Goal: Find specific page/section: Find specific page/section

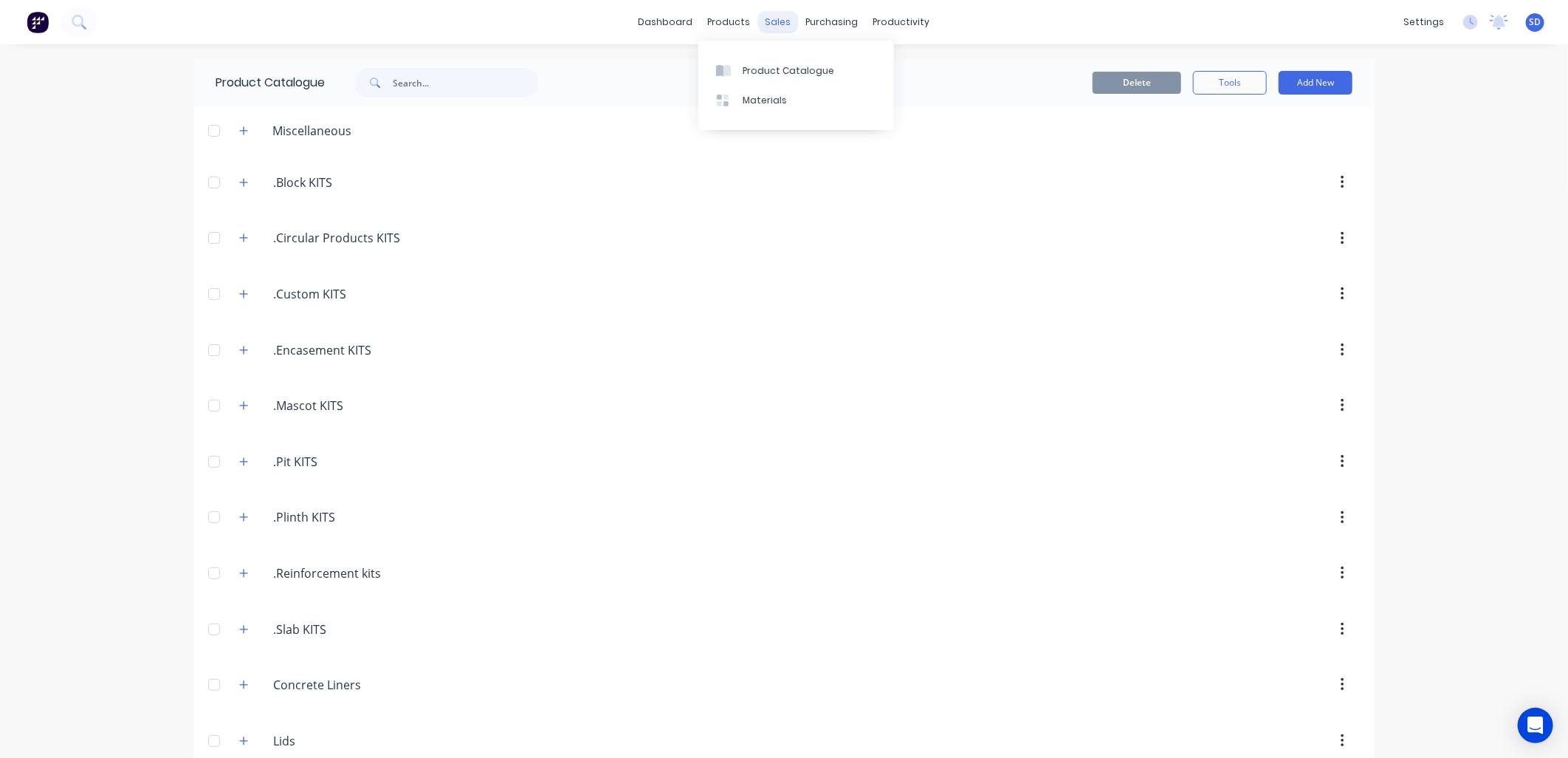
click at [760, 21] on div "sales" at bounding box center [779, 22] width 41 height 23
click at [801, 74] on div "Sales Orders" at bounding box center [827, 71] width 61 height 13
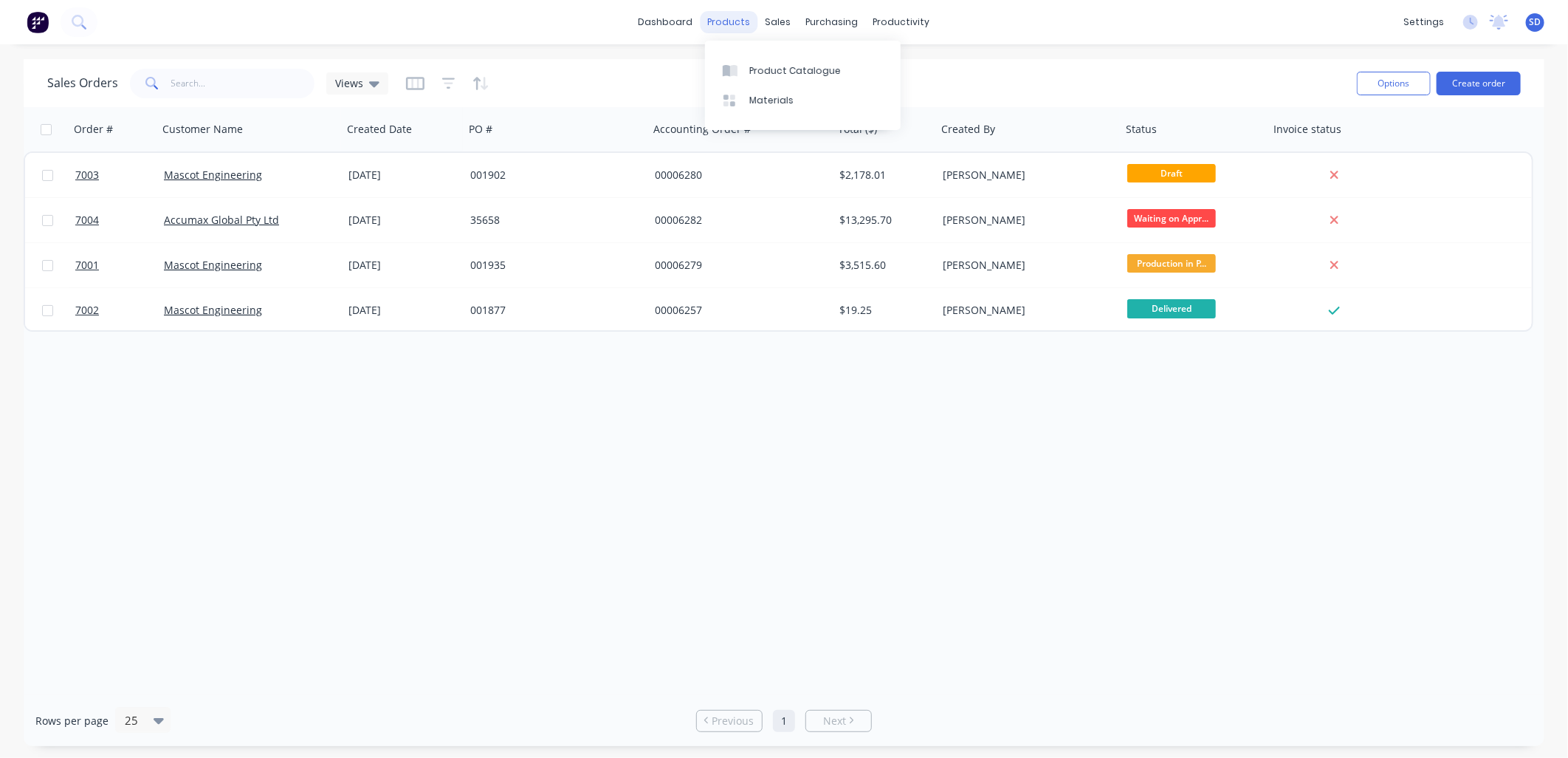
click at [739, 24] on div "products" at bounding box center [729, 22] width 58 height 23
click at [780, 18] on div "sales" at bounding box center [779, 22] width 41 height 23
click at [809, 65] on div "Sales Orders" at bounding box center [834, 71] width 61 height 13
click at [800, 68] on link "Sales Orders" at bounding box center [856, 69] width 196 height 29
click at [817, 18] on div "purchasing" at bounding box center [832, 22] width 68 height 23
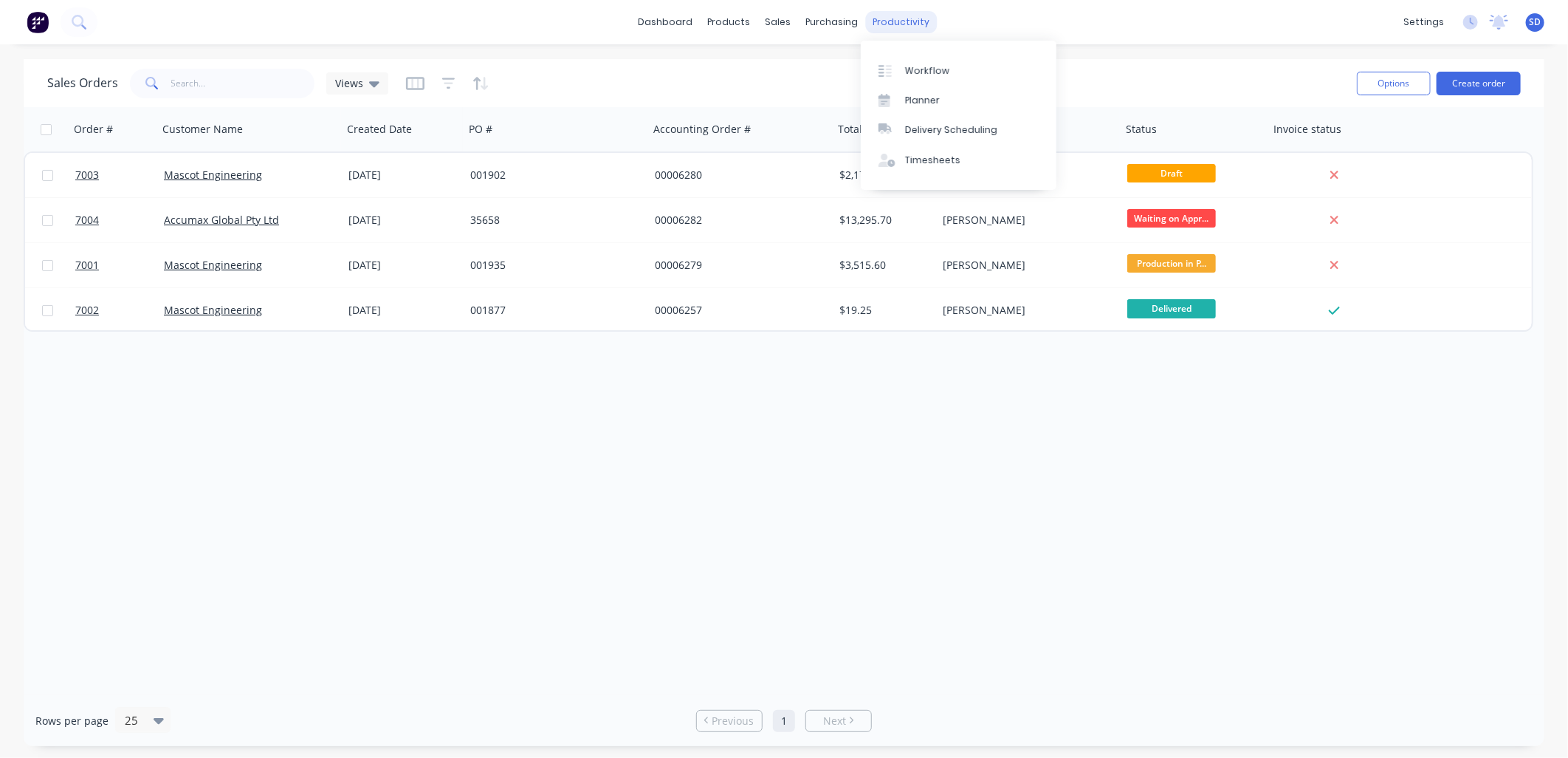
click at [891, 20] on div "productivity" at bounding box center [902, 22] width 72 height 23
click at [914, 62] on link "Workflow" at bounding box center [959, 69] width 196 height 29
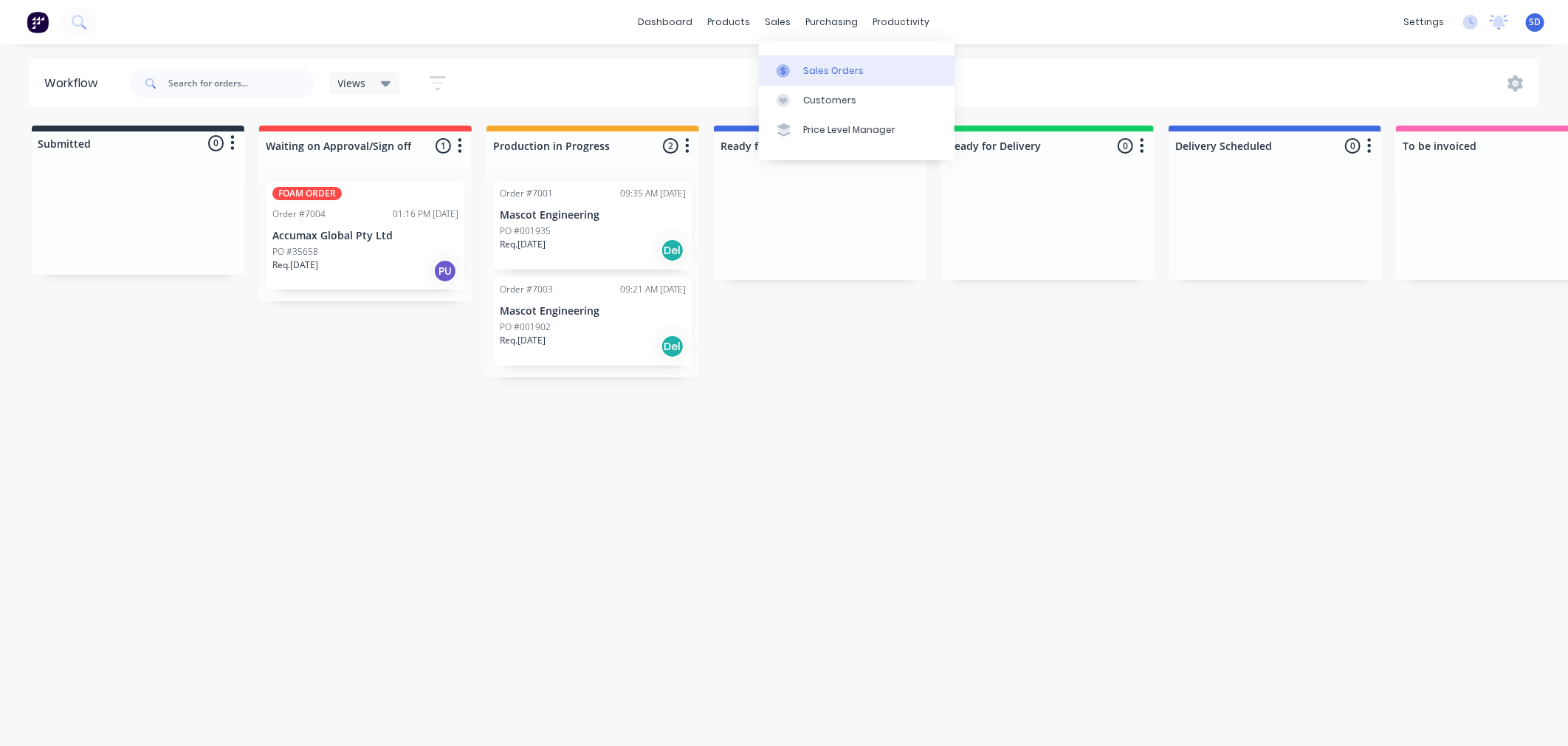
click at [815, 67] on div "Sales Orders" at bounding box center [834, 71] width 61 height 13
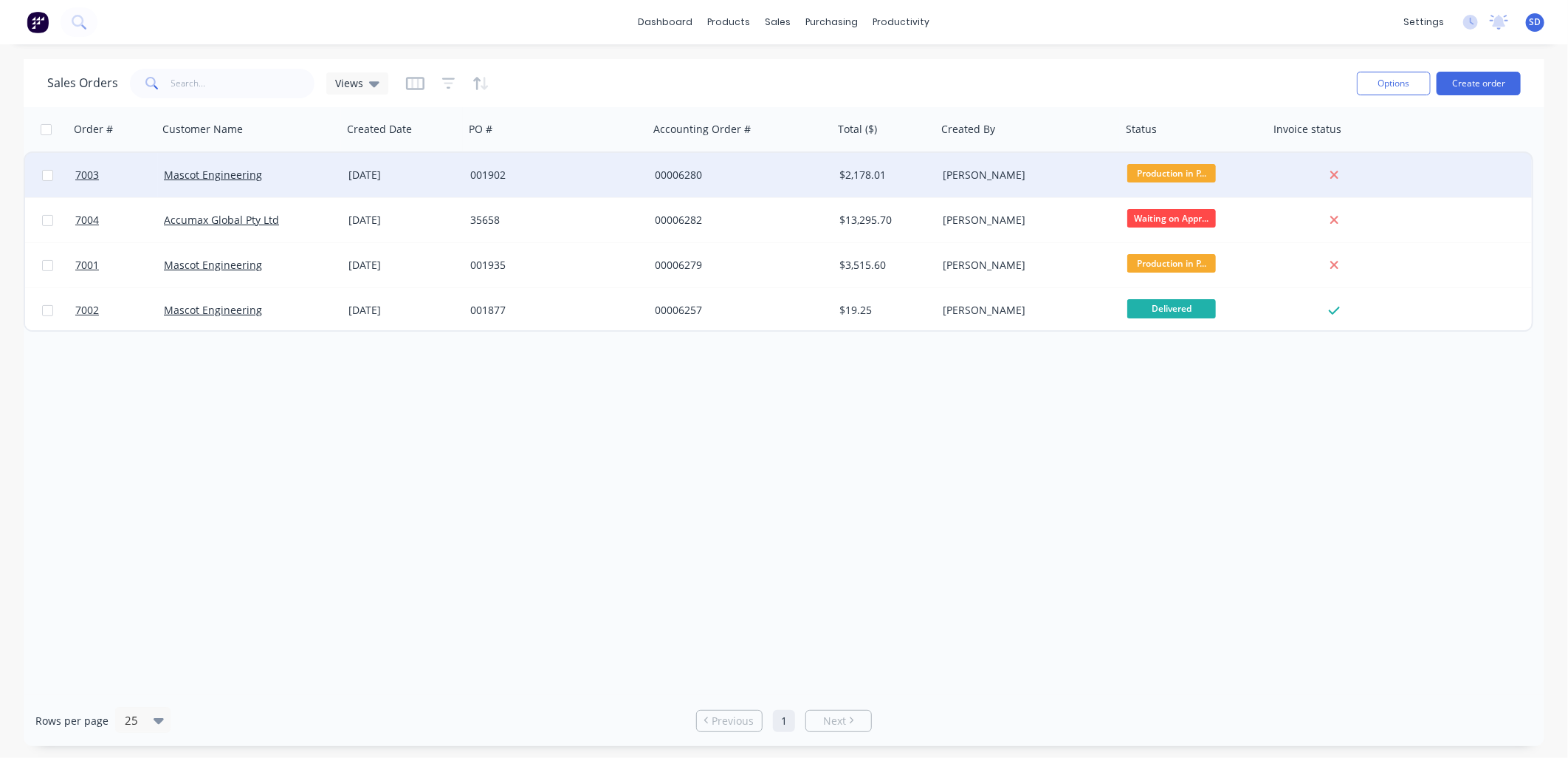
click at [313, 173] on div "Mascot Engineering" at bounding box center [246, 175] width 164 height 15
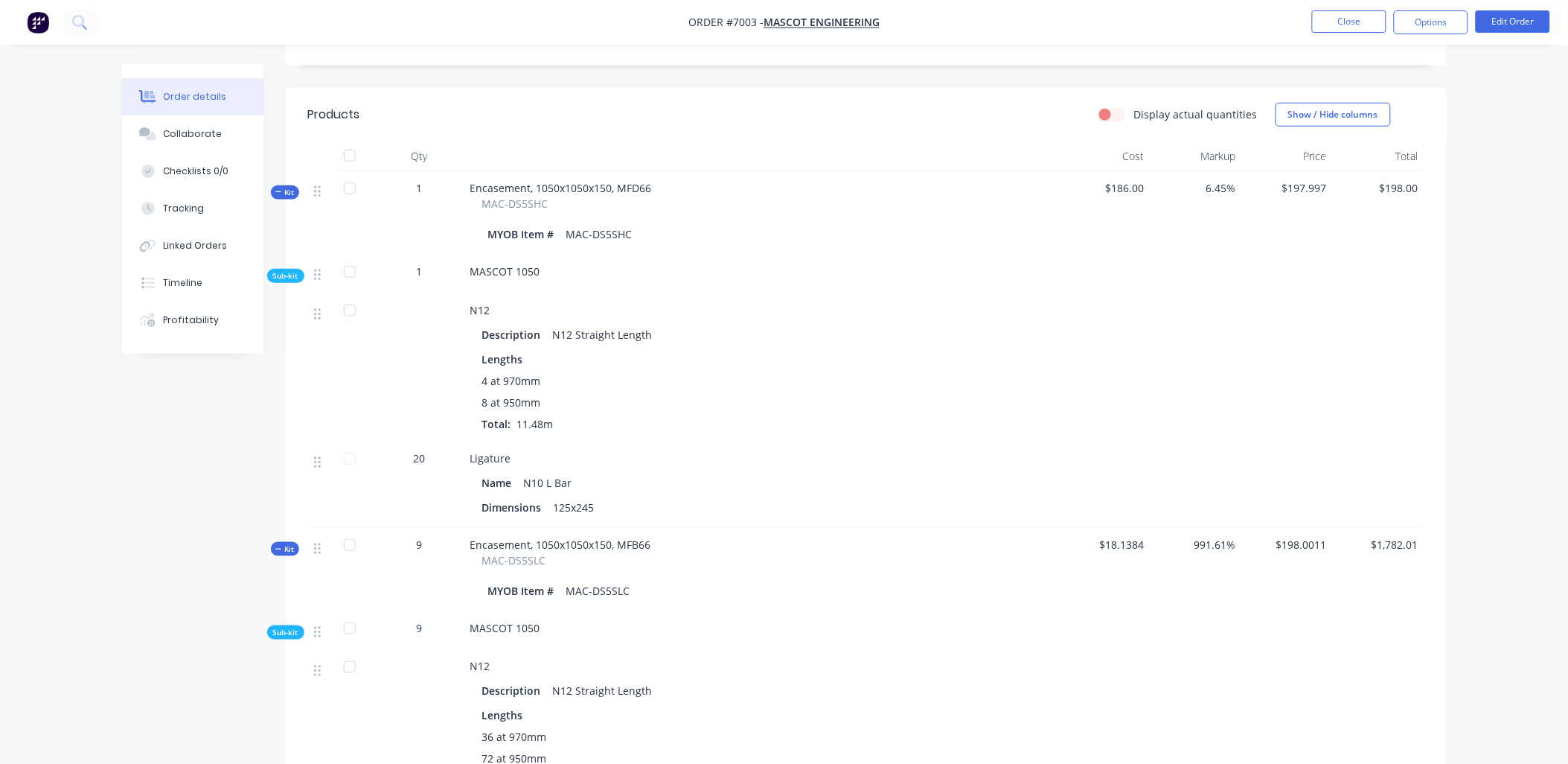
scroll to position [383, 0]
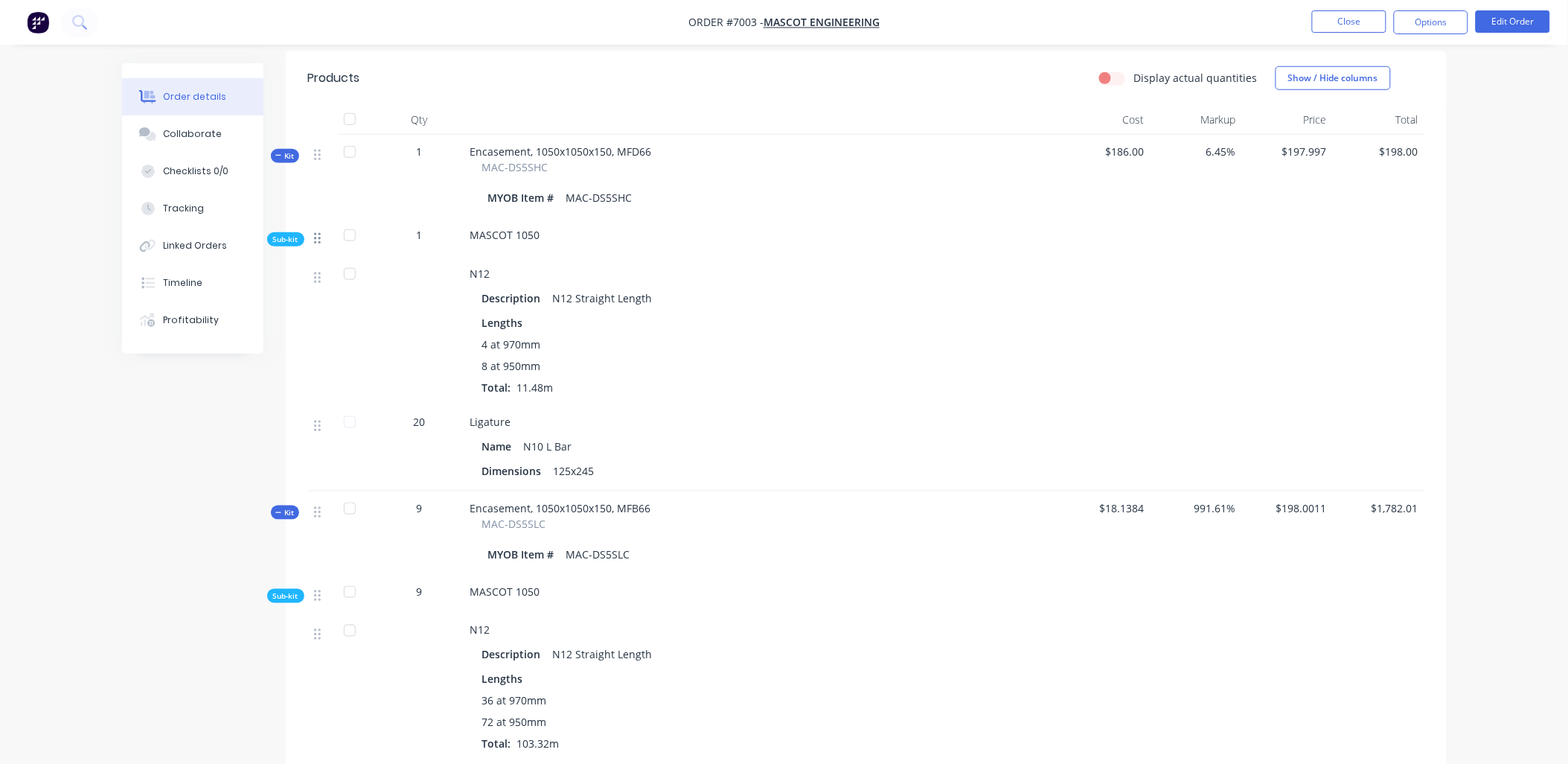
click at [314, 231] on icon at bounding box center [318, 238] width 7 height 13
